Goal: Information Seeking & Learning: Understand process/instructions

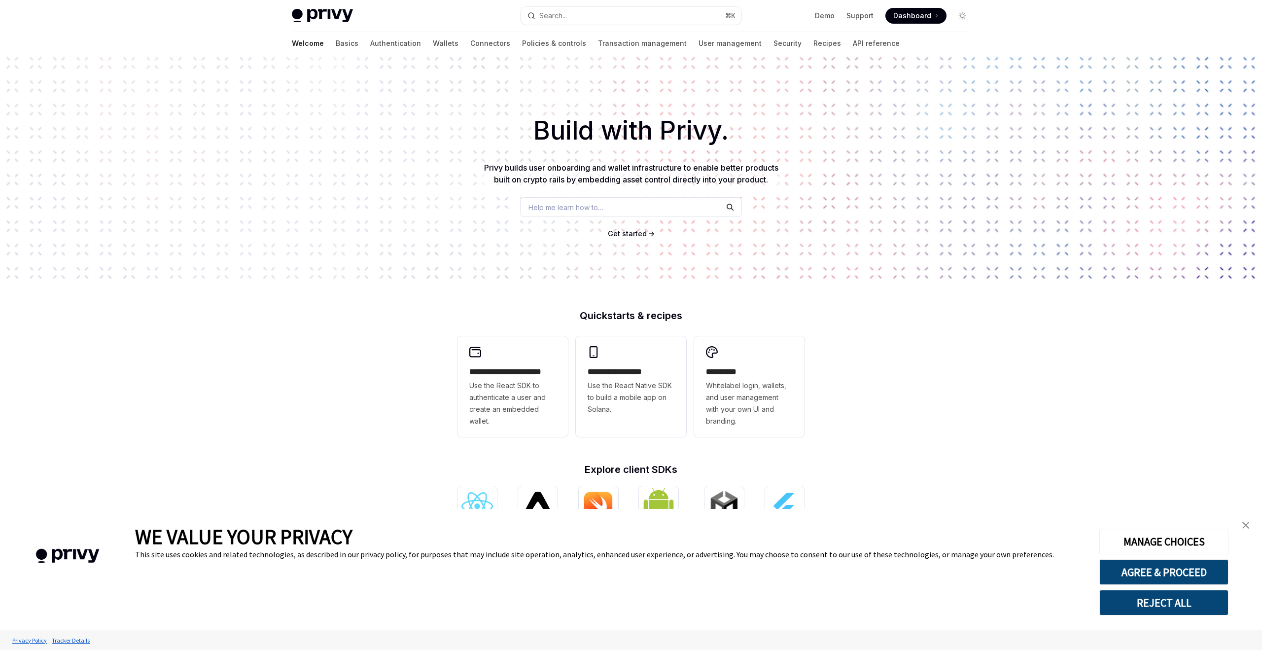
type textarea "*"
click at [622, 21] on button "Search... ⌘ K" at bounding box center [630, 16] width 221 height 18
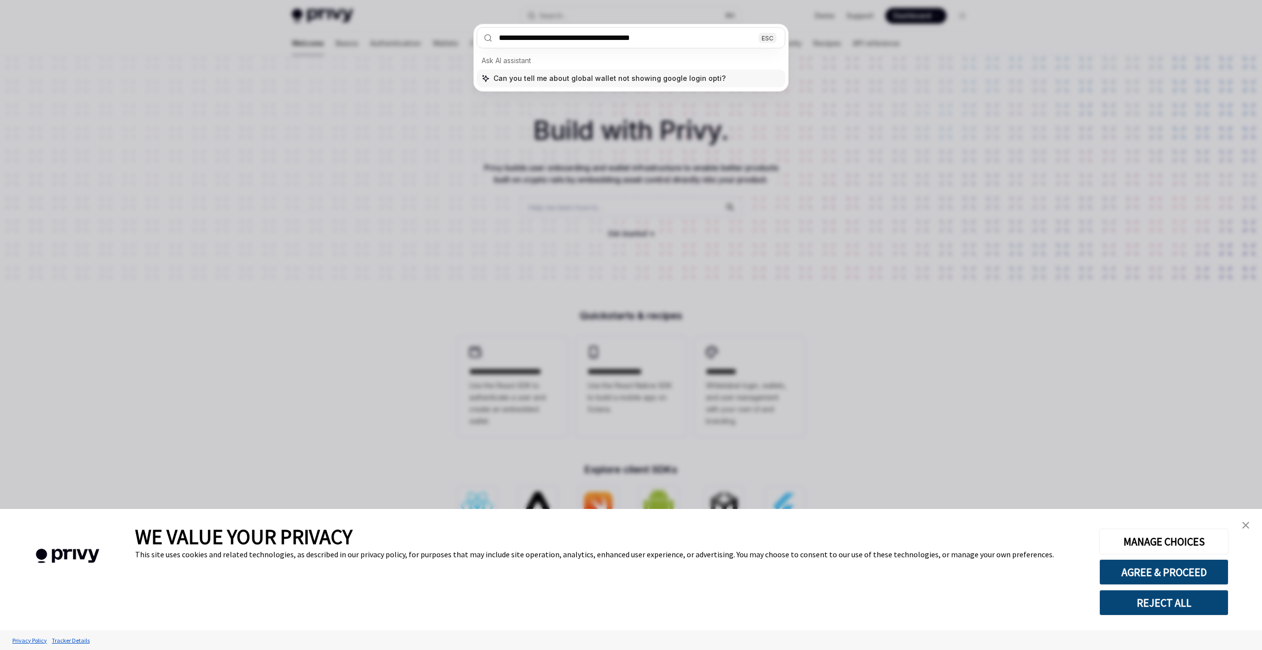
type input "**********"
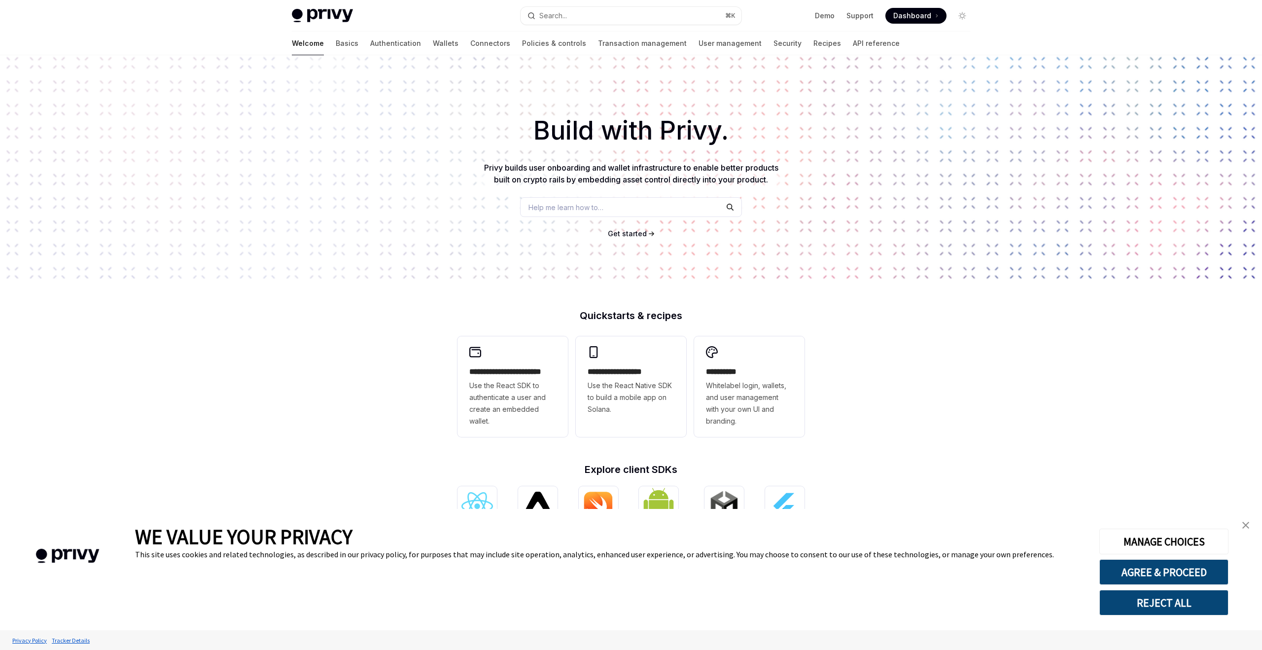
type textarea "*"
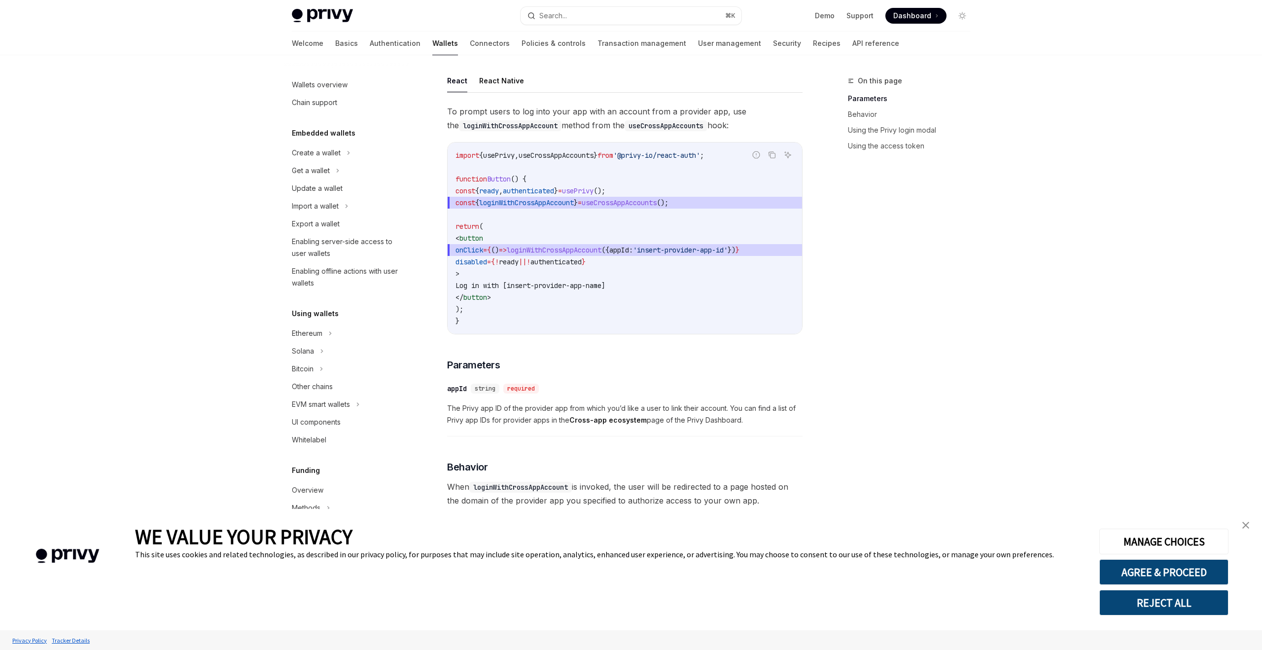
scroll to position [321, 0]
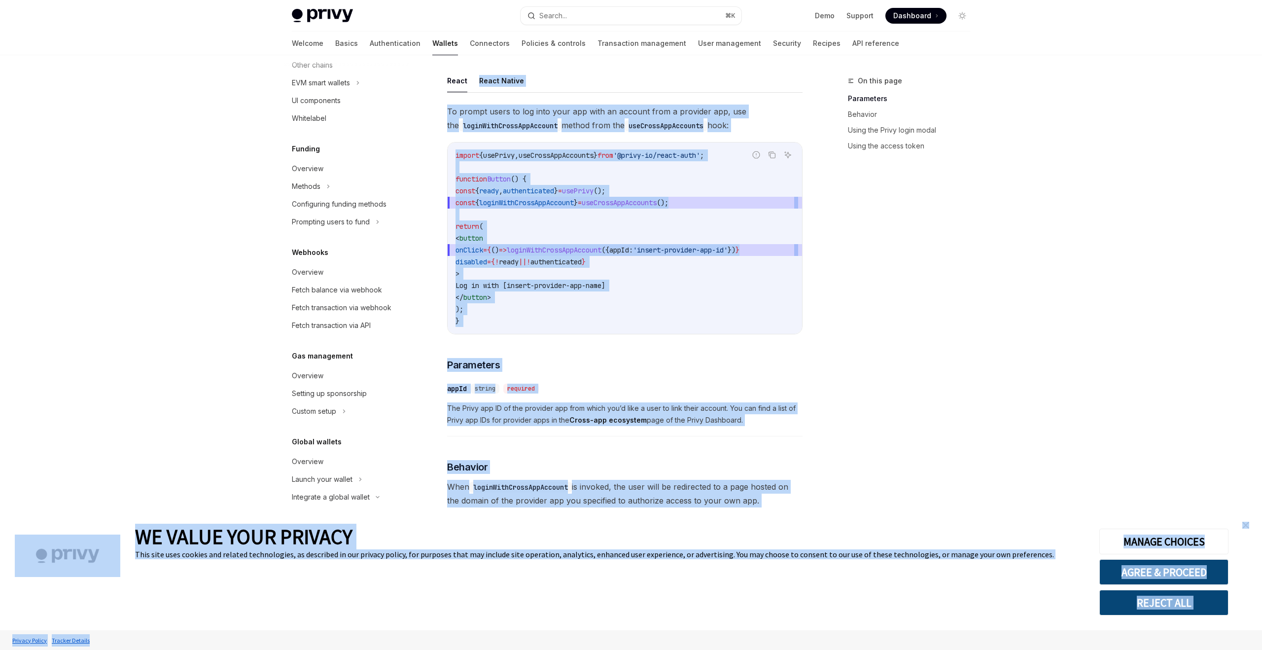
click at [613, 153] on span "from" at bounding box center [605, 155] width 16 height 9
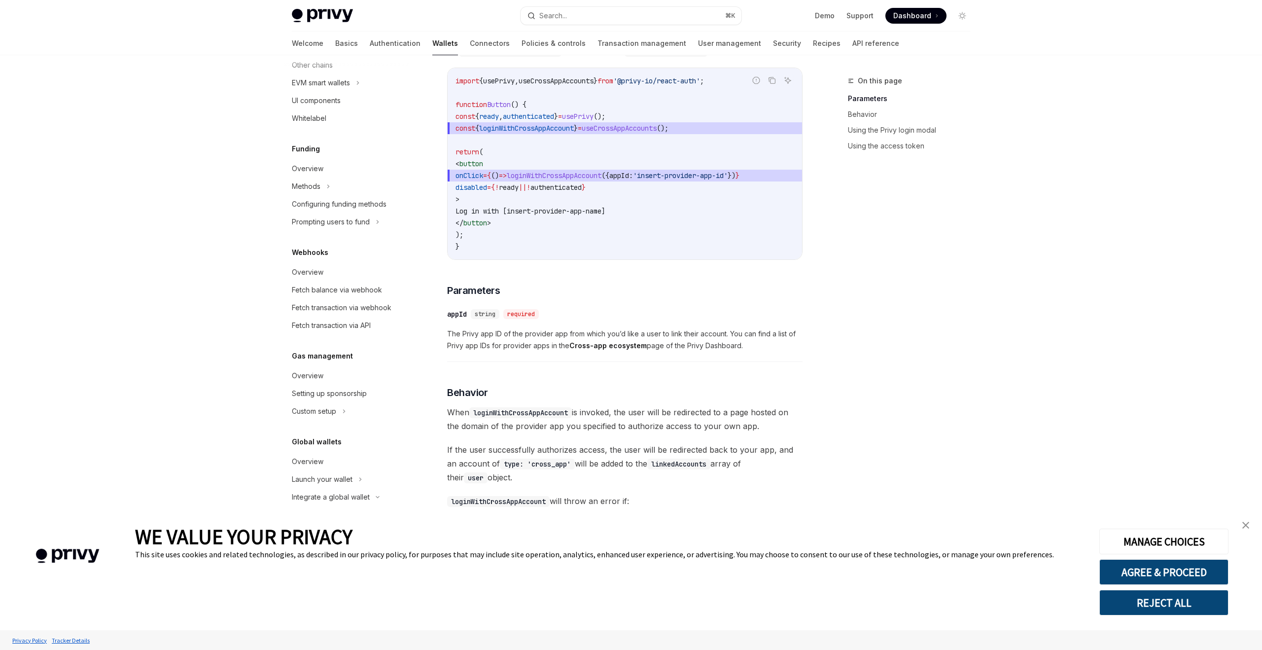
scroll to position [0, 0]
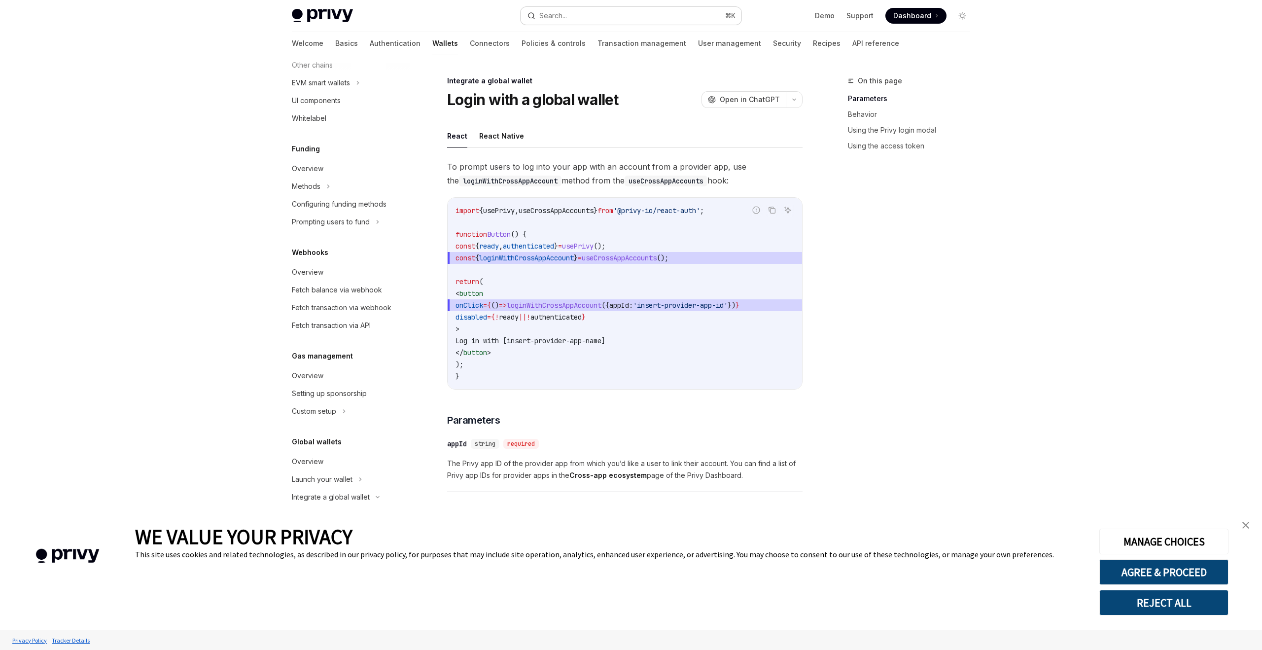
click at [559, 14] on div "Search..." at bounding box center [553, 16] width 28 height 12
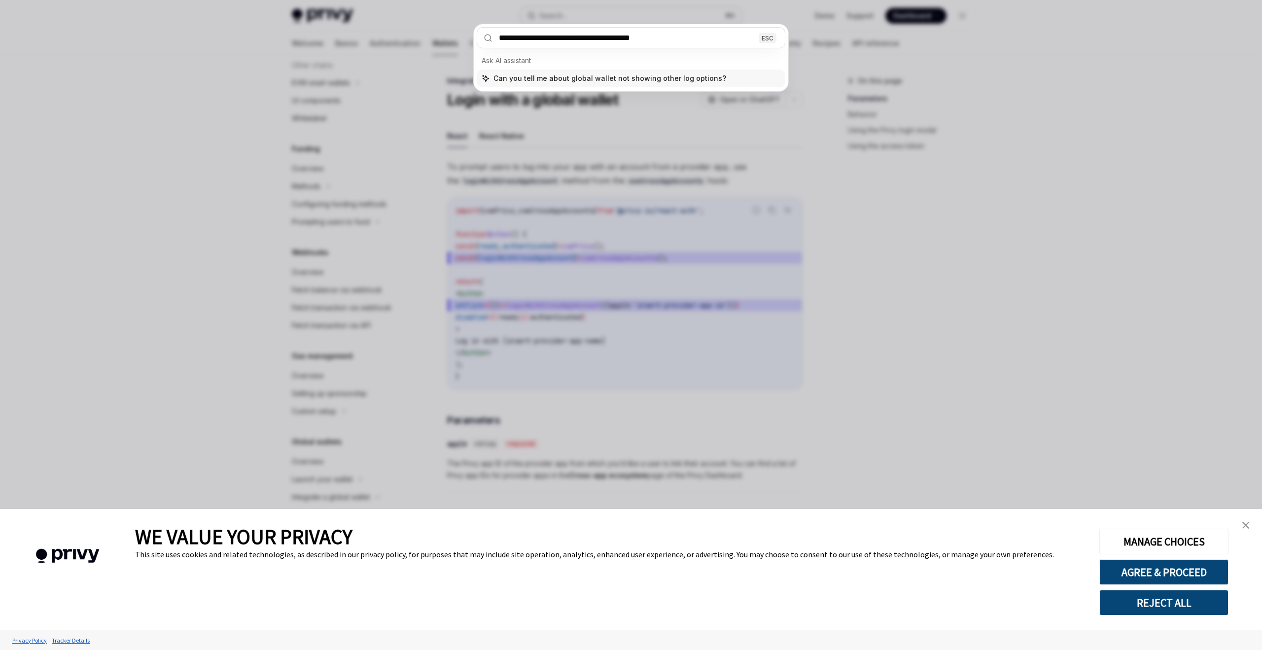
type input "**********"
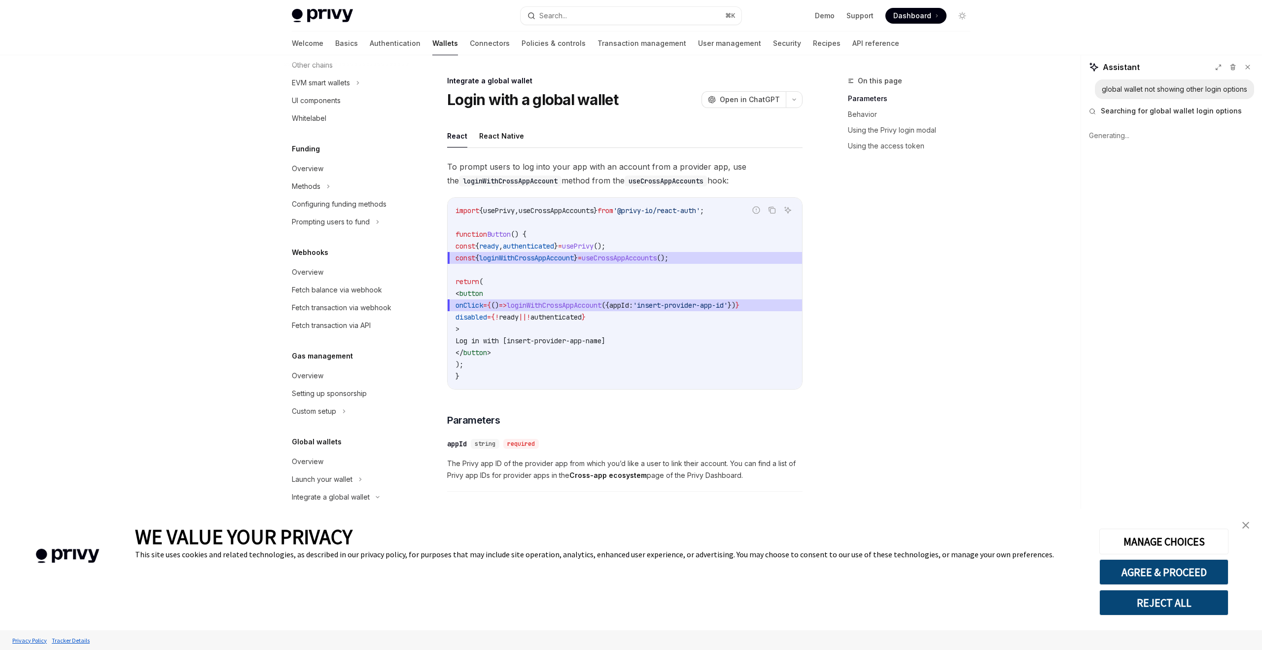
click at [1245, 525] on img "close banner" at bounding box center [1245, 524] width 7 height 7
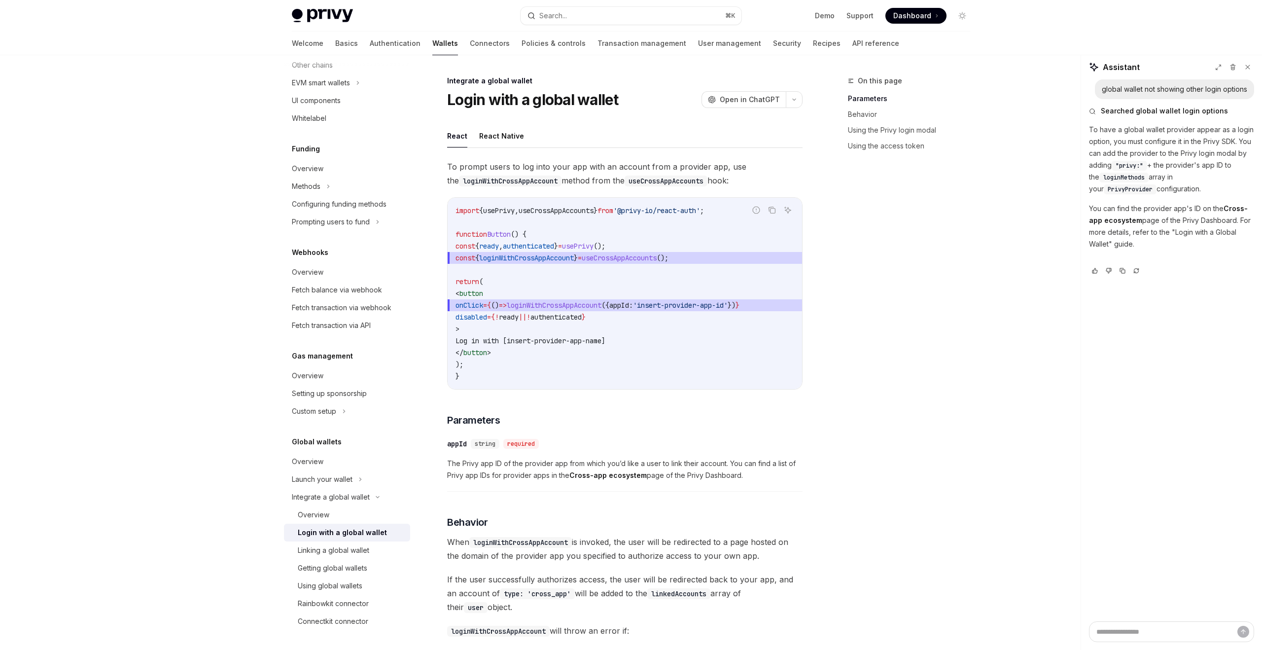
type textarea "*"
click at [892, 274] on div "On this page Parameters Behavior Using the Privy login modal Using the access t…" at bounding box center [903, 362] width 150 height 575
